Goal: Transaction & Acquisition: Book appointment/travel/reservation

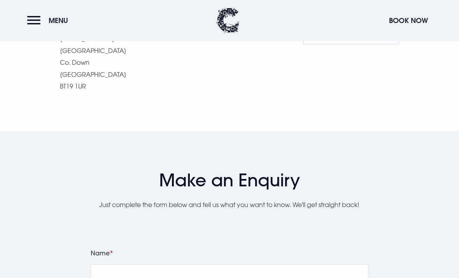
scroll to position [668, 0]
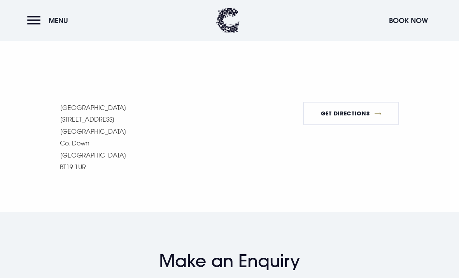
click at [39, 19] on button "Menu" at bounding box center [49, 20] width 45 height 17
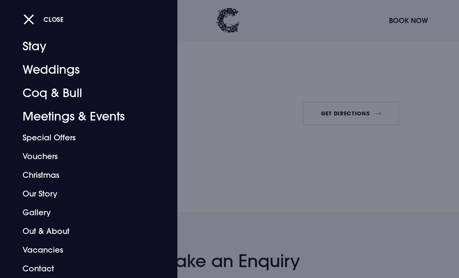
scroll to position [15, 0]
click at [83, 120] on link "Meetings & Events" at bounding box center [84, 116] width 122 height 23
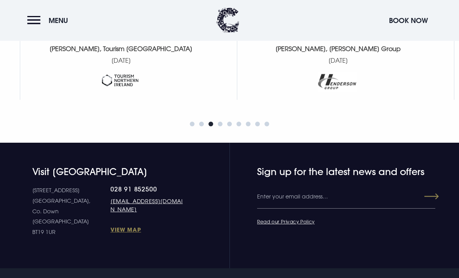
scroll to position [1195, 0]
click at [43, 20] on button "Menu" at bounding box center [49, 20] width 45 height 17
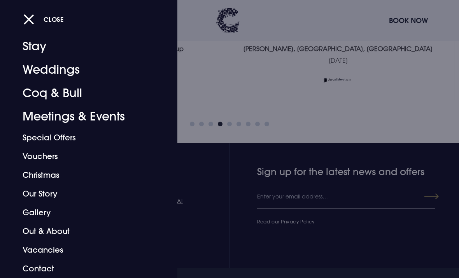
scroll to position [15, 0]
click at [64, 231] on link "Out & About" at bounding box center [84, 231] width 122 height 19
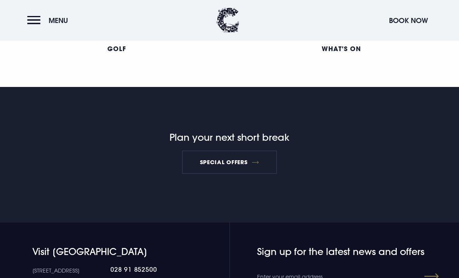
scroll to position [890, 0]
click at [37, 26] on button "Menu" at bounding box center [49, 20] width 45 height 17
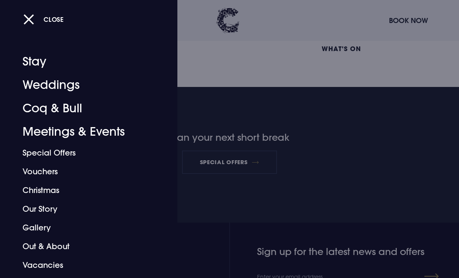
click at [62, 153] on link "Special Offers" at bounding box center [84, 152] width 122 height 19
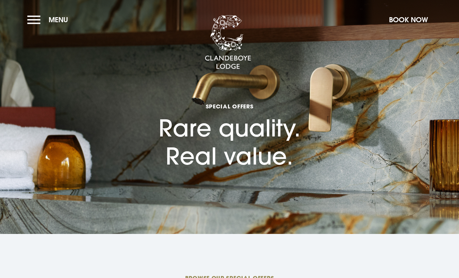
checkbox input "true"
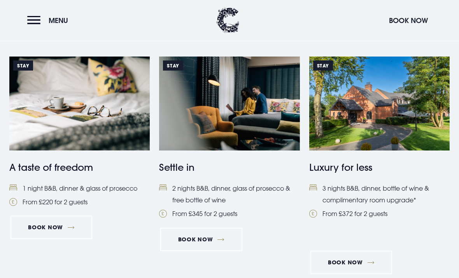
scroll to position [321, 0]
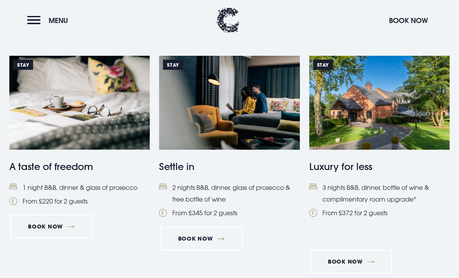
click at [378, 199] on li "3 nights B&B, dinner, bottle of wine & complimentary room upgrade*" at bounding box center [380, 194] width 141 height 24
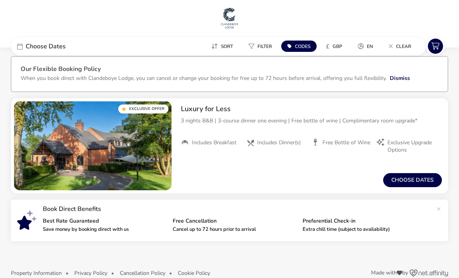
scroll to position [19, 0]
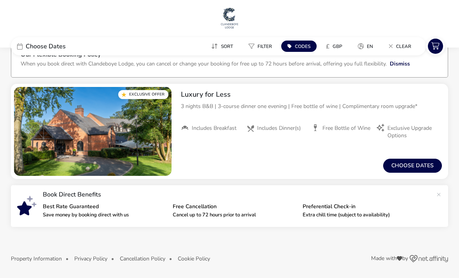
click at [411, 164] on button "Choose dates" at bounding box center [413, 165] width 59 height 14
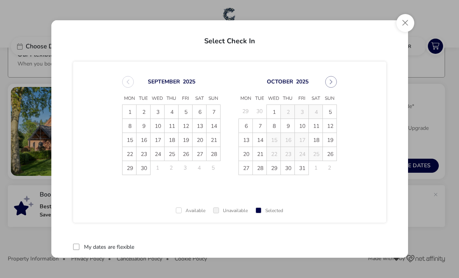
click at [245, 153] on span "20" at bounding box center [246, 154] width 14 height 14
click at [405, 23] on button "Close" at bounding box center [406, 23] width 18 height 18
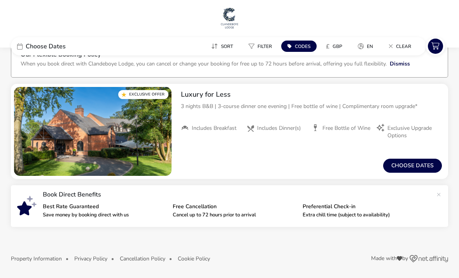
click at [410, 166] on button "Choose dates" at bounding box center [413, 165] width 59 height 14
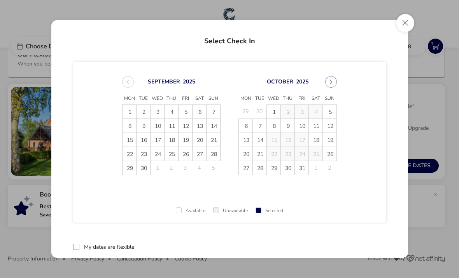
click at [331, 155] on span "26" at bounding box center [331, 154] width 14 height 14
click at [275, 169] on span "29" at bounding box center [275, 168] width 14 height 14
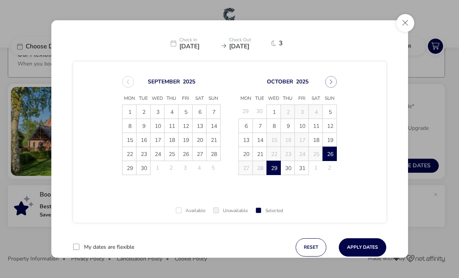
click at [363, 243] on button "Apply Dates" at bounding box center [363, 247] width 48 height 18
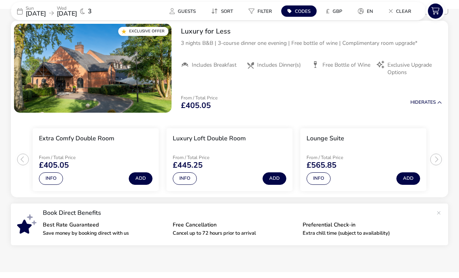
scroll to position [76, 0]
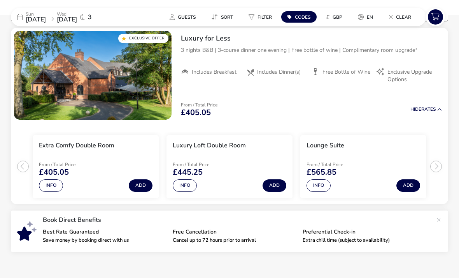
click at [186, 182] on button "Info" at bounding box center [185, 185] width 24 height 12
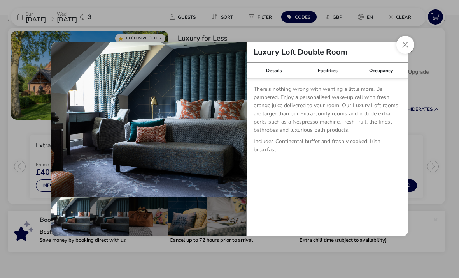
click at [235, 127] on button "details" at bounding box center [236, 120] width 16 height 16
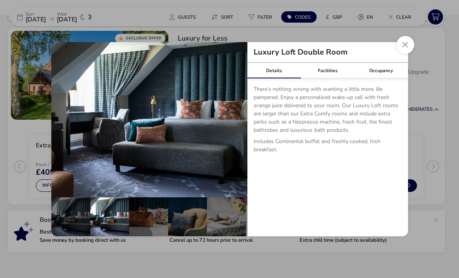
click at [238, 127] on button "details" at bounding box center [236, 120] width 16 height 16
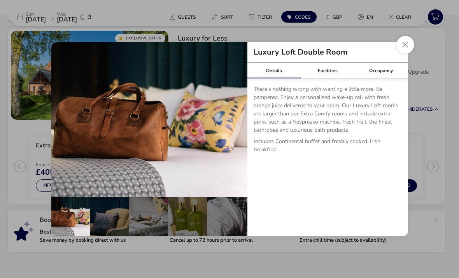
click at [239, 127] on button "details" at bounding box center [236, 120] width 16 height 16
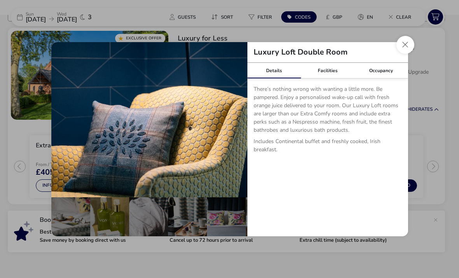
click at [241, 127] on button "details" at bounding box center [236, 120] width 16 height 16
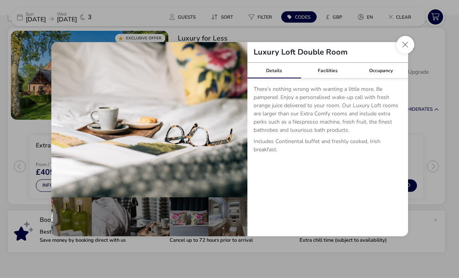
click at [241, 127] on button "details" at bounding box center [236, 120] width 16 height 16
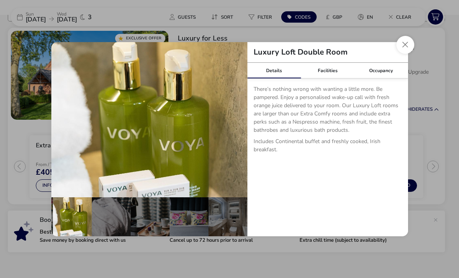
click at [239, 127] on button "details" at bounding box center [236, 120] width 16 height 16
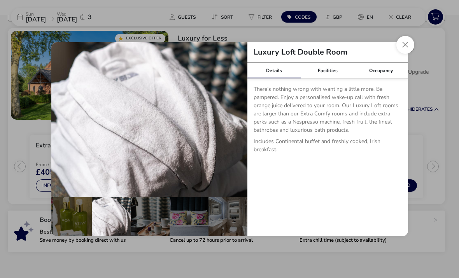
click at [239, 127] on button "details" at bounding box center [236, 120] width 16 height 16
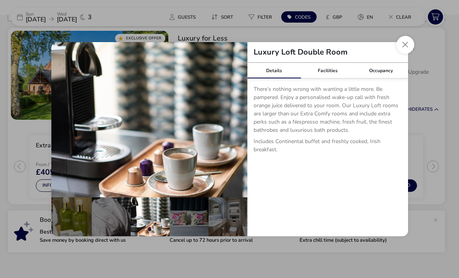
click at [237, 127] on button "details" at bounding box center [236, 120] width 16 height 16
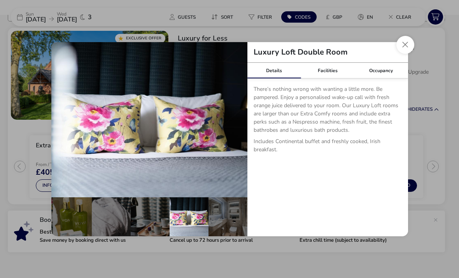
click at [238, 127] on button "details" at bounding box center [236, 120] width 16 height 16
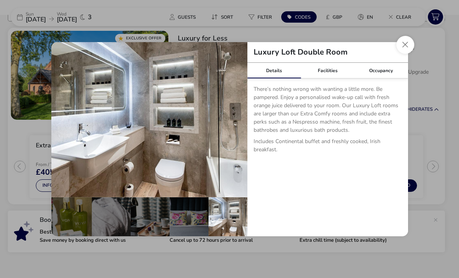
click at [236, 127] on button "details" at bounding box center [236, 120] width 16 height 16
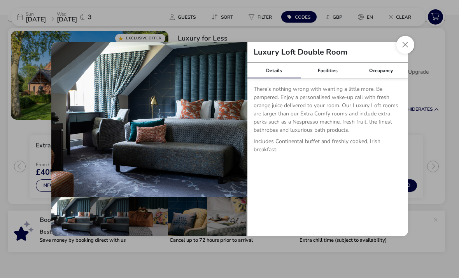
click at [239, 127] on button "details" at bounding box center [236, 120] width 16 height 16
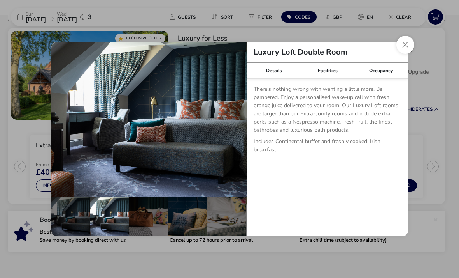
click at [238, 127] on button "details" at bounding box center [236, 120] width 16 height 16
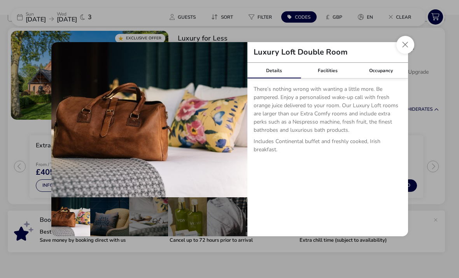
click at [238, 127] on button "details" at bounding box center [236, 120] width 16 height 16
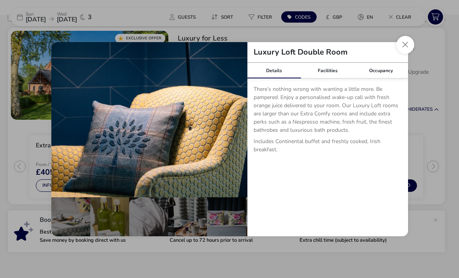
click at [411, 53] on button "Close dialog" at bounding box center [406, 45] width 18 height 18
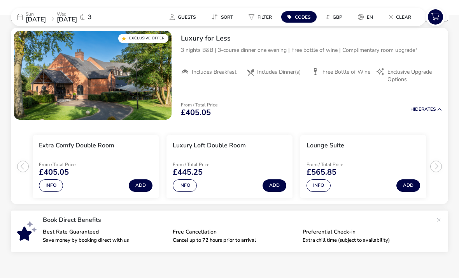
click at [53, 182] on button "Info" at bounding box center [51, 185] width 24 height 12
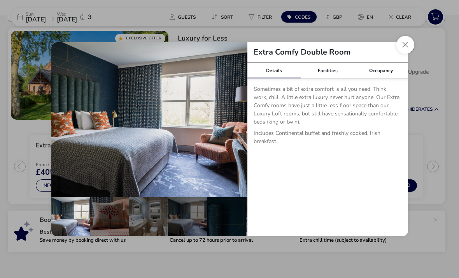
click at [413, 54] on button "Close dialog" at bounding box center [406, 45] width 18 height 18
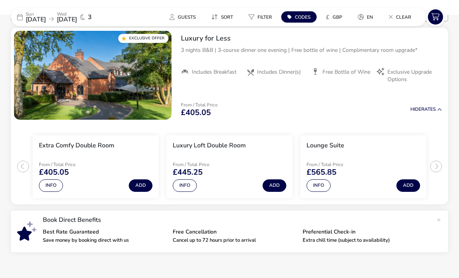
click at [322, 185] on button "Info" at bounding box center [319, 185] width 24 height 12
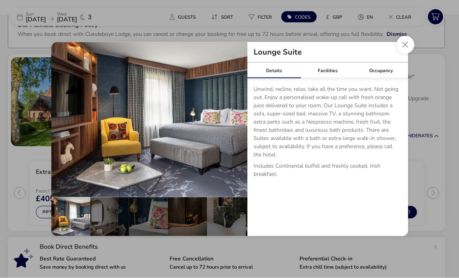
scroll to position [49, 0]
click at [237, 127] on button "details" at bounding box center [236, 120] width 16 height 16
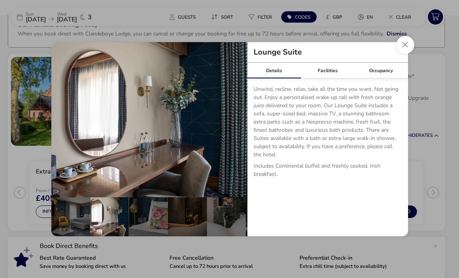
click at [235, 127] on button "details" at bounding box center [236, 120] width 16 height 16
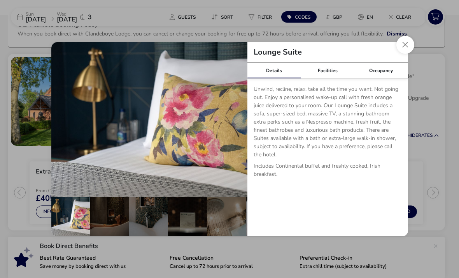
click at [237, 127] on button "details" at bounding box center [236, 120] width 16 height 16
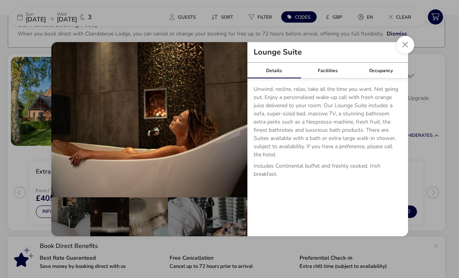
click at [240, 127] on button "details" at bounding box center [236, 120] width 16 height 16
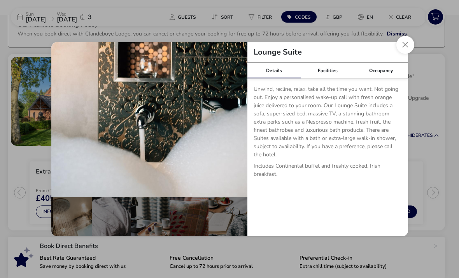
click at [241, 127] on button "details" at bounding box center [236, 120] width 16 height 16
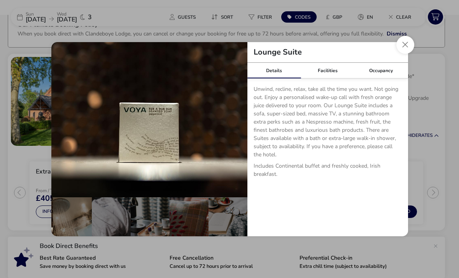
click at [240, 127] on button "details" at bounding box center [236, 120] width 16 height 16
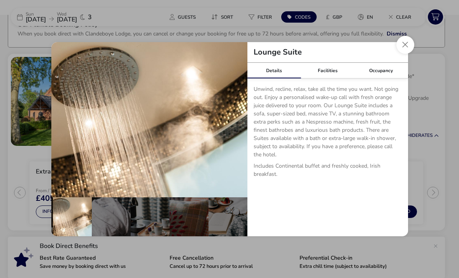
click at [237, 127] on button "details" at bounding box center [236, 120] width 16 height 16
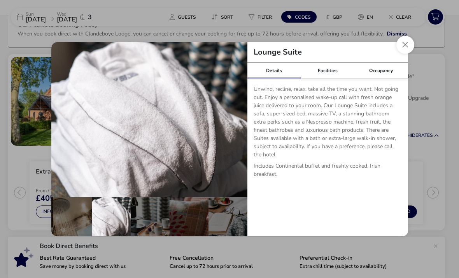
click at [238, 127] on button "details" at bounding box center [236, 120] width 16 height 16
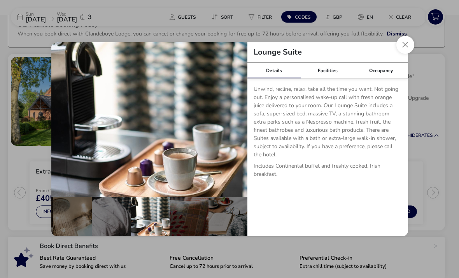
click at [237, 127] on button "details" at bounding box center [236, 120] width 16 height 16
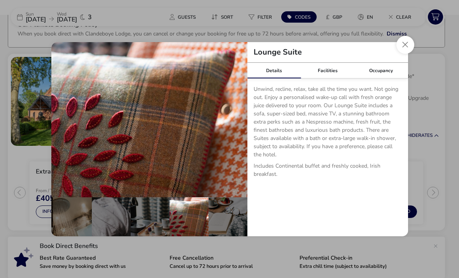
click at [238, 127] on button "details" at bounding box center [236, 120] width 16 height 16
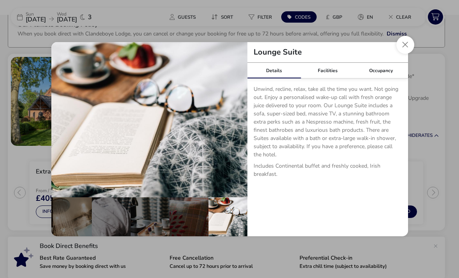
click at [238, 127] on button "details" at bounding box center [236, 120] width 16 height 16
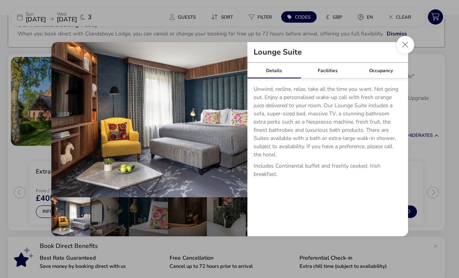
click at [240, 127] on button "details" at bounding box center [236, 120] width 16 height 16
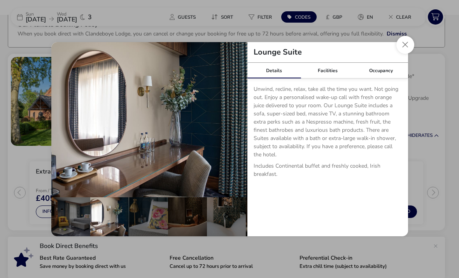
click at [408, 54] on button "Close dialog" at bounding box center [406, 45] width 18 height 18
